Goal: Task Accomplishment & Management: Use online tool/utility

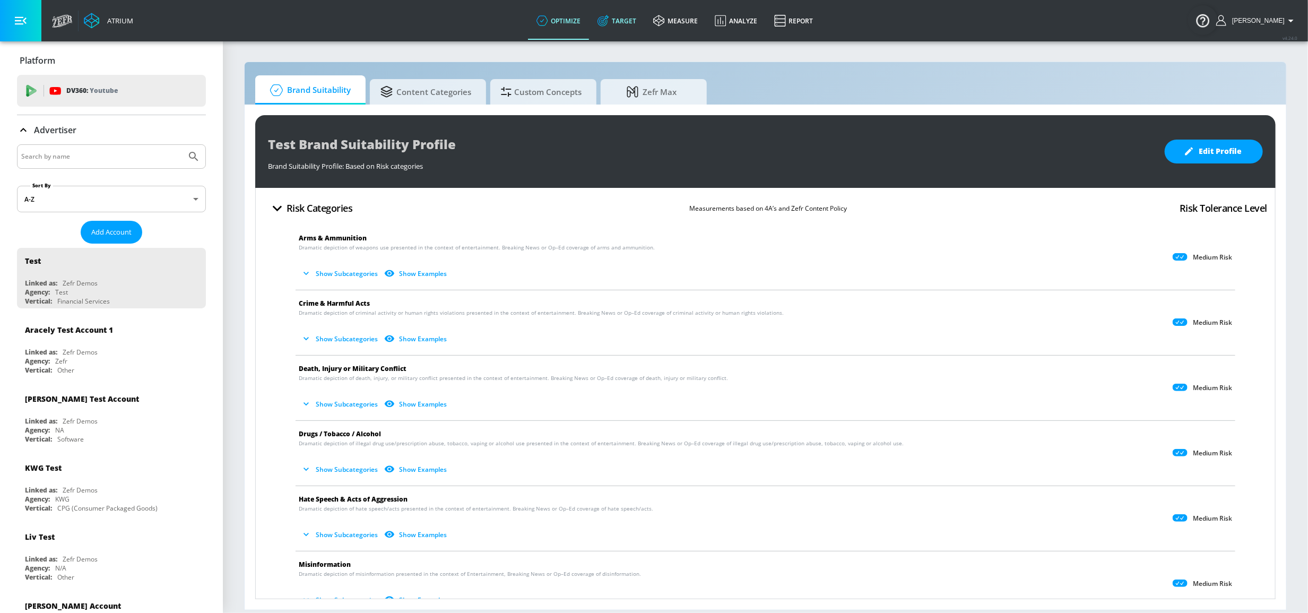
click at [640, 20] on link "Target" at bounding box center [617, 21] width 56 height 38
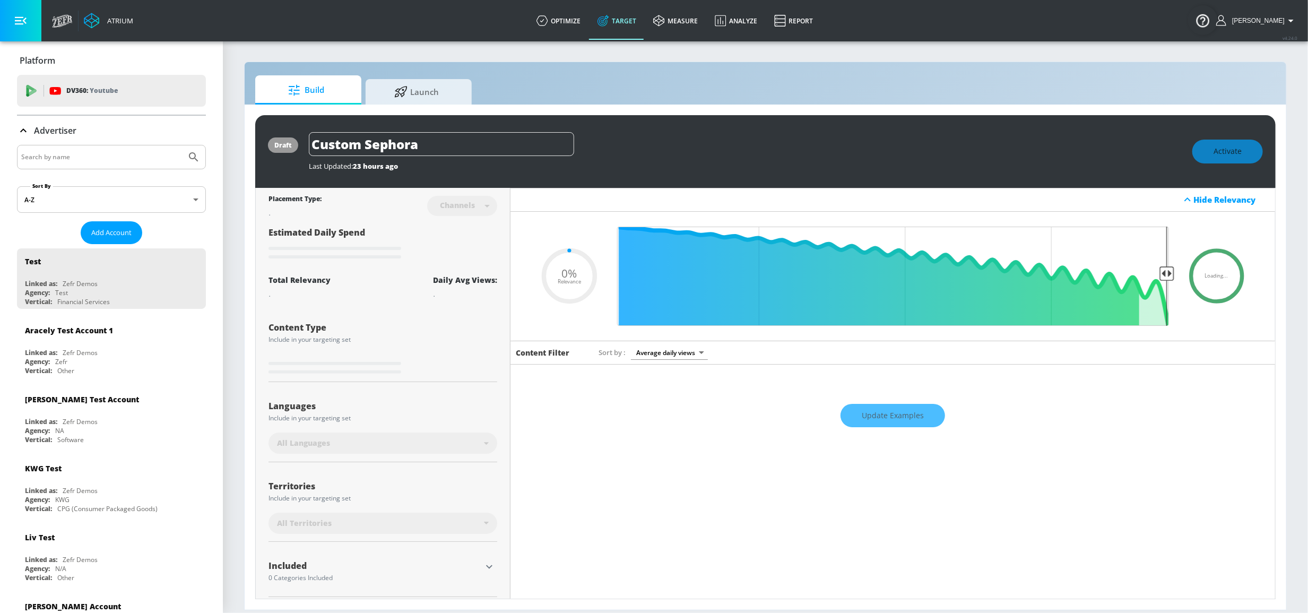
type input "0.6"
